Goal: Navigation & Orientation: Find specific page/section

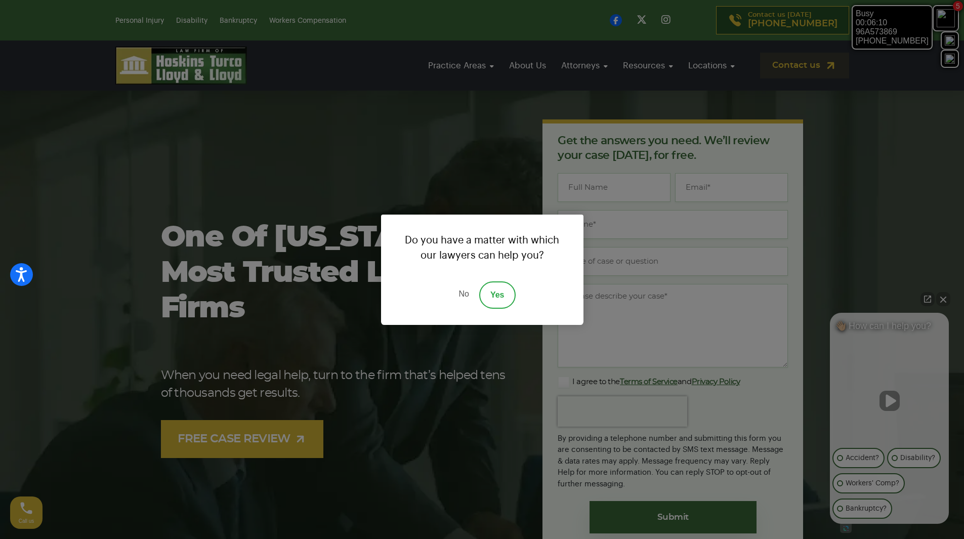
click at [945, 298] on div "Do you have a matter with which our lawyers can help you? No Yes" at bounding box center [482, 269] width 964 height 539
click at [468, 297] on link "No" at bounding box center [463, 294] width 30 height 27
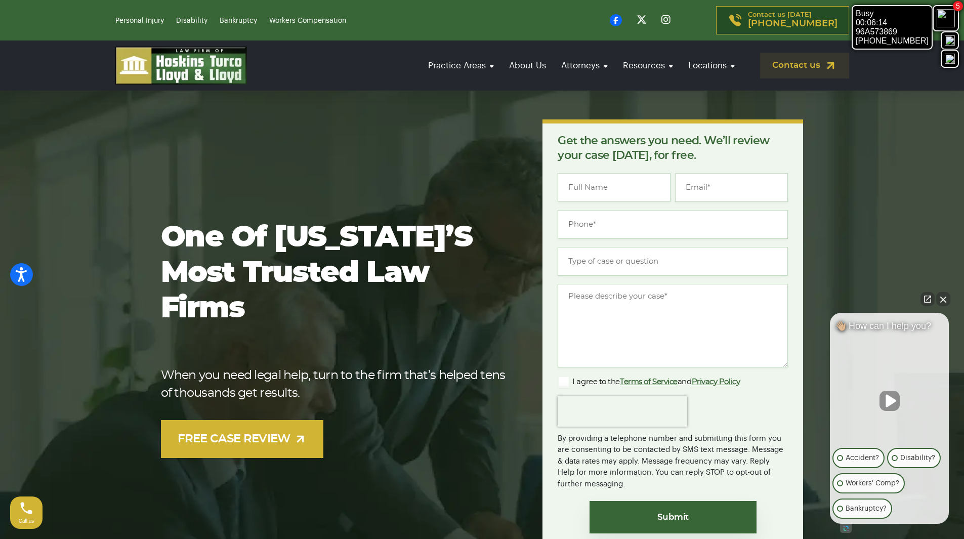
click at [943, 296] on button "Close Intaker Chat Widget" at bounding box center [943, 299] width 14 height 14
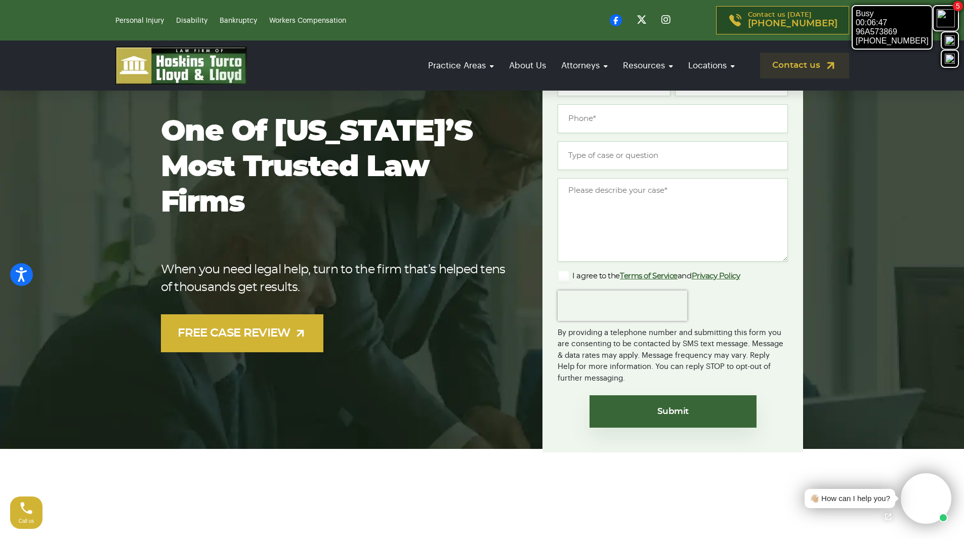
scroll to position [51, 0]
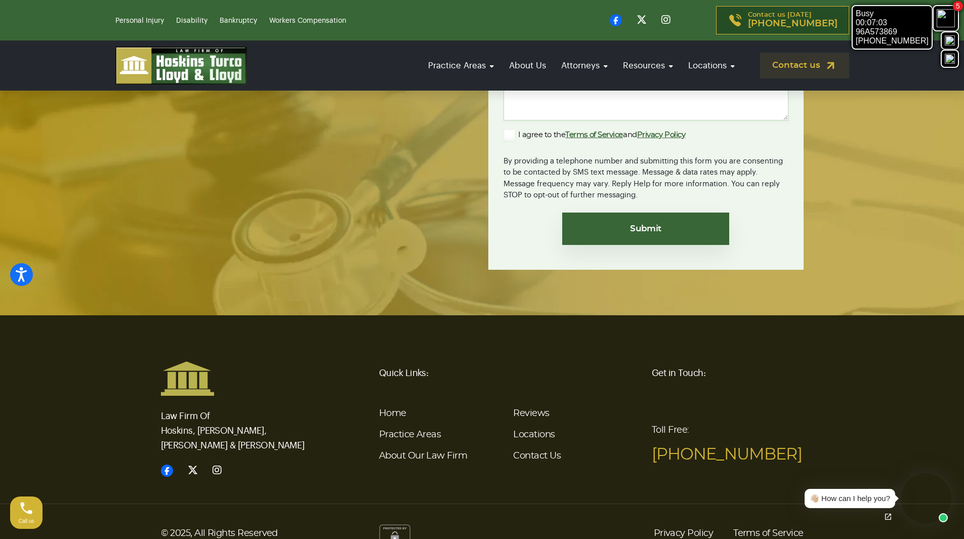
scroll to position [3656, 0]
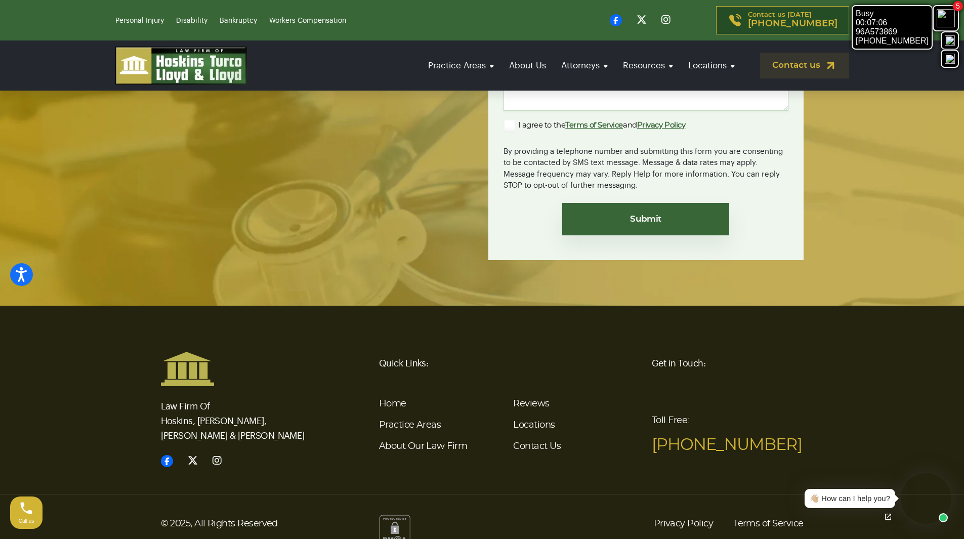
click at [535, 421] on link "Locations" at bounding box center [533, 425] width 41 height 9
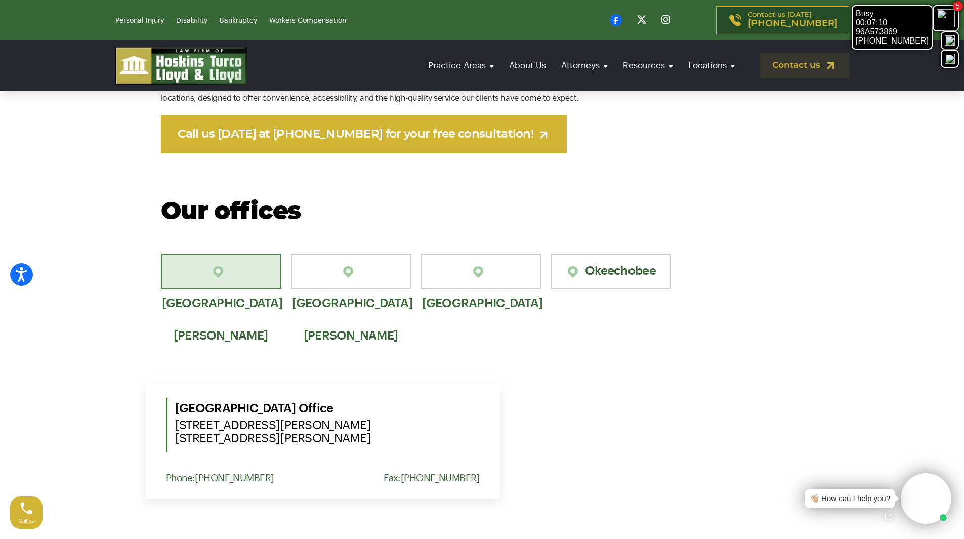
scroll to position [557, 0]
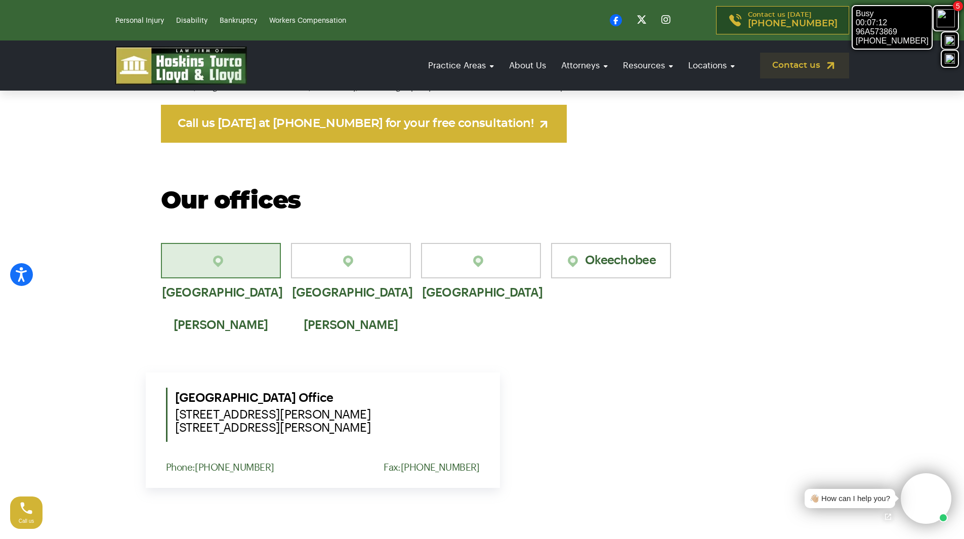
click at [610, 258] on link "Okeechobee" at bounding box center [611, 260] width 120 height 35
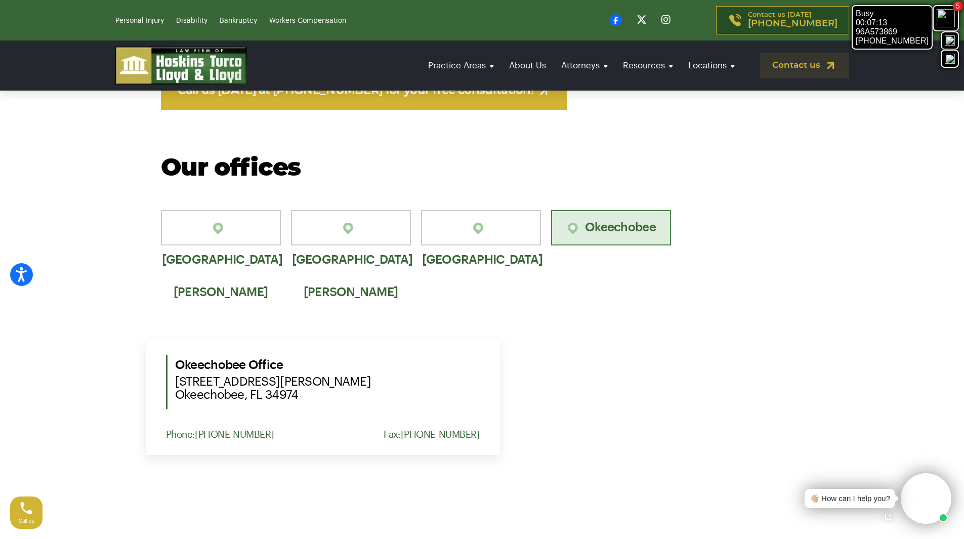
scroll to position [607, 0]
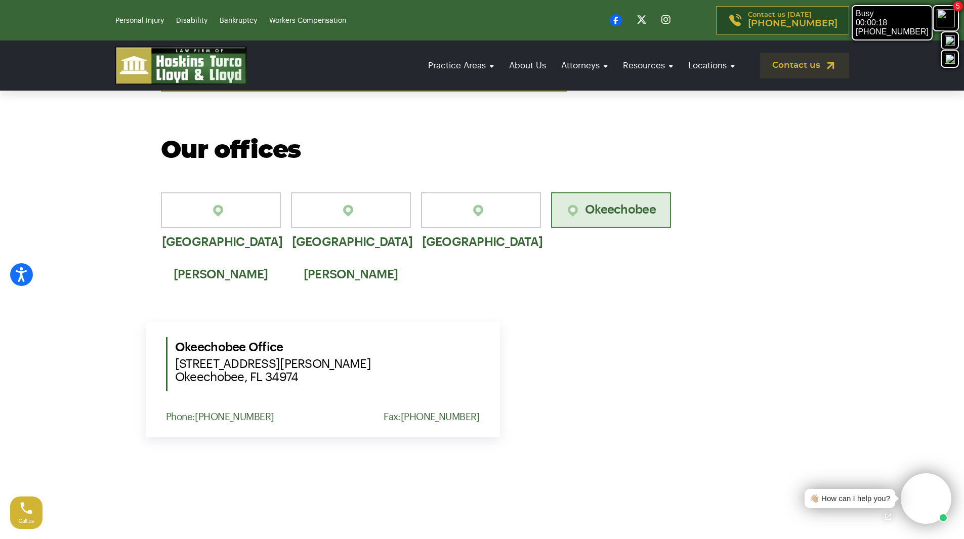
click at [362, 427] on div "Okeechobee Office 1910 S Parrott Ave Okeechobee, FL 34974 Phone: (772) 577-7551…" at bounding box center [323, 379] width 354 height 115
